Goal: Task Accomplishment & Management: Use online tool/utility

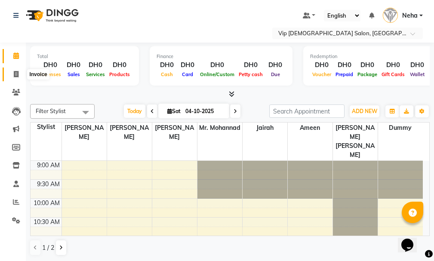
click at [16, 71] on icon at bounding box center [16, 74] width 5 height 6
select select "service"
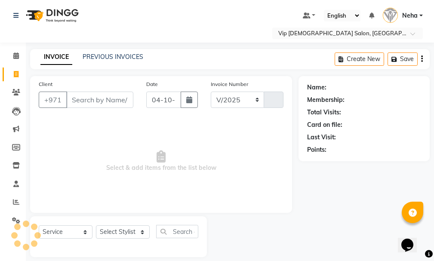
select select "8415"
type input "2126"
click at [90, 102] on input "Client" at bounding box center [99, 100] width 67 height 16
click at [90, 108] on div "Client +971" at bounding box center [86, 97] width 108 height 35
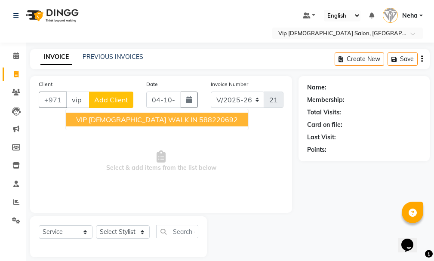
click at [116, 119] on span "VIP [DEMOGRAPHIC_DATA] WALK IN" at bounding box center [136, 119] width 121 height 9
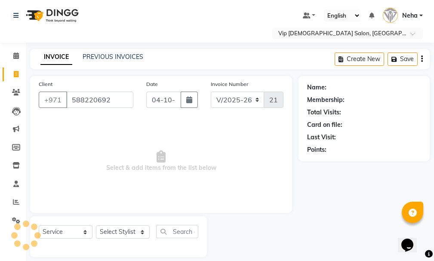
type input "588220692"
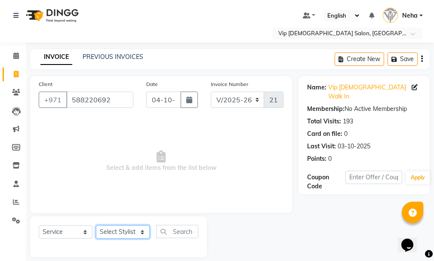
click at [141, 231] on select "Select Stylist [PERSON_NAME] [PERSON_NAME] [PERSON_NAME] [PERSON_NAME] [PERSON_…" at bounding box center [123, 231] width 54 height 13
select select "81363"
click at [96, 225] on select "Select Stylist [PERSON_NAME] [PERSON_NAME] [PERSON_NAME] [PERSON_NAME] [PERSON_…" at bounding box center [123, 231] width 54 height 13
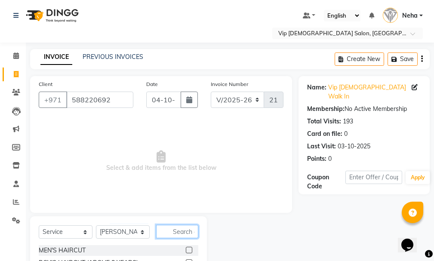
click at [174, 231] on input "text" at bounding box center [177, 231] width 42 height 13
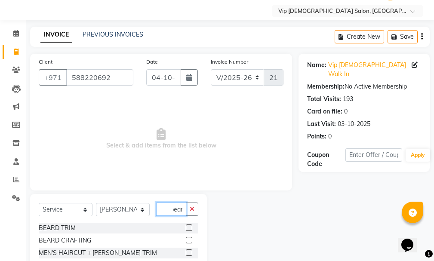
scroll to position [37, 0]
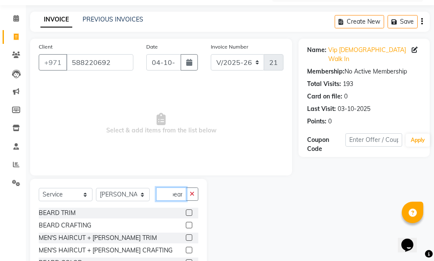
type input "bear"
click at [186, 223] on label at bounding box center [189, 225] width 6 height 6
click at [186, 223] on input "checkbox" at bounding box center [189, 226] width 6 height 6
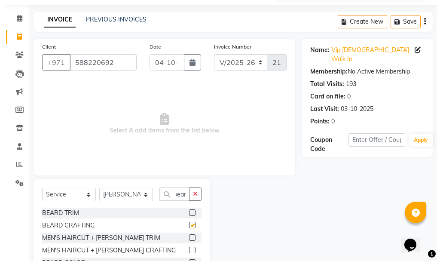
scroll to position [0, 0]
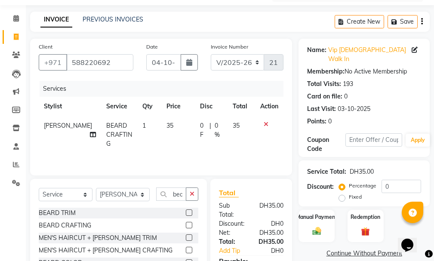
checkbox input "false"
click at [270, 249] on div "DH0" at bounding box center [274, 250] width 32 height 9
click at [235, 249] on link "Add Tip" at bounding box center [234, 250] width 45 height 9
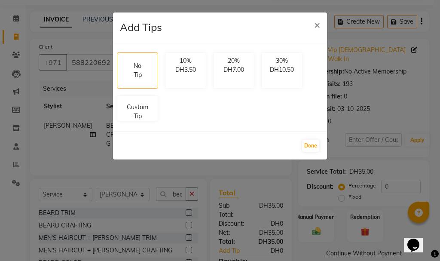
click at [229, 119] on div "No Tip 10% DH3.50 20% DH7.00 30% DH10.50 Custom Tip" at bounding box center [220, 87] width 213 height 76
click at [137, 112] on p "Custom Tip" at bounding box center [138, 110] width 30 height 18
select select "81363"
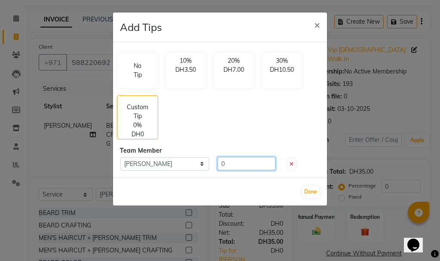
click at [243, 163] on input "0" at bounding box center [247, 163] width 58 height 13
type input "10"
click at [311, 190] on button "Done" at bounding box center [310, 192] width 17 height 12
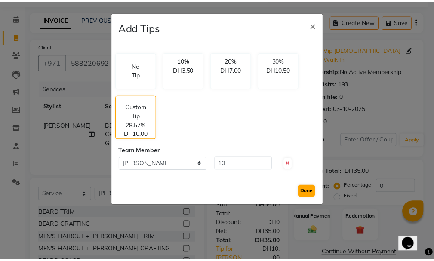
scroll to position [50, 0]
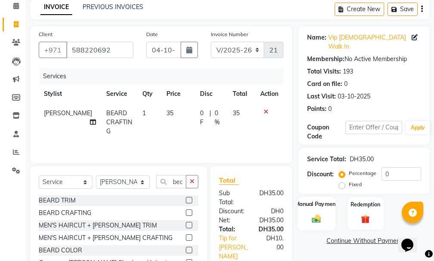
click at [323, 200] on label "Manual Payment" at bounding box center [316, 204] width 43 height 8
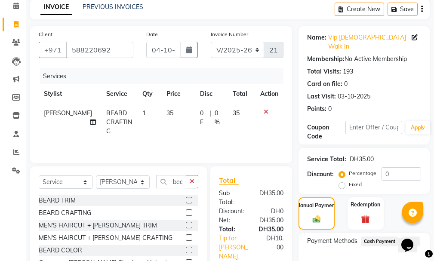
drag, startPoint x: 433, startPoint y: 214, endPoint x: 435, endPoint y: 241, distance: 27.2
click at [434, 211] on html "Select Location × Vip [DEMOGRAPHIC_DATA] Salon, Hor Al Anz East Default Panel M…" at bounding box center [217, 80] width 434 height 261
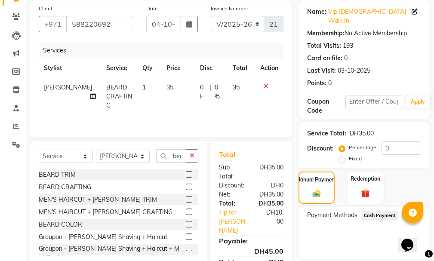
scroll to position [114, 0]
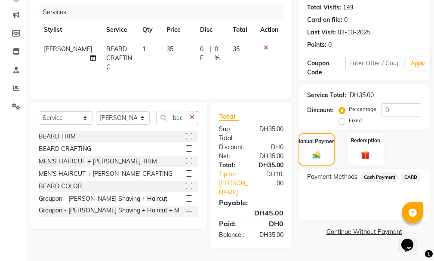
click at [407, 172] on span "CARD" at bounding box center [410, 177] width 18 height 10
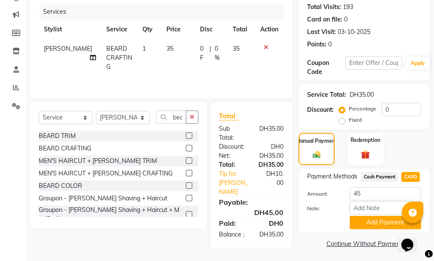
scroll to position [123, 0]
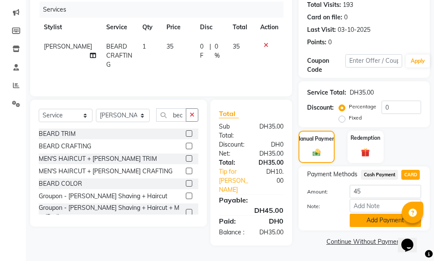
click at [382, 214] on button "Add Payment" at bounding box center [385, 220] width 71 height 13
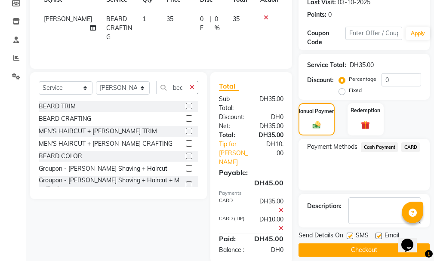
scroll to position [166, 0]
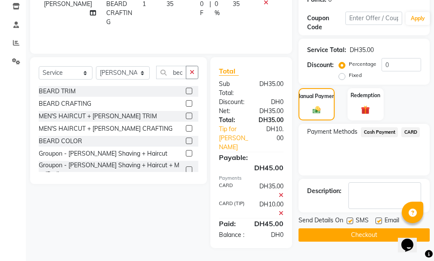
click at [375, 228] on button "Checkout" at bounding box center [363, 234] width 131 height 13
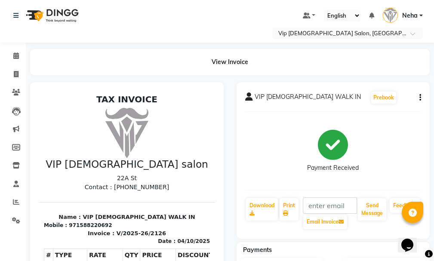
scroll to position [162, 0]
